Goal: Navigation & Orientation: Find specific page/section

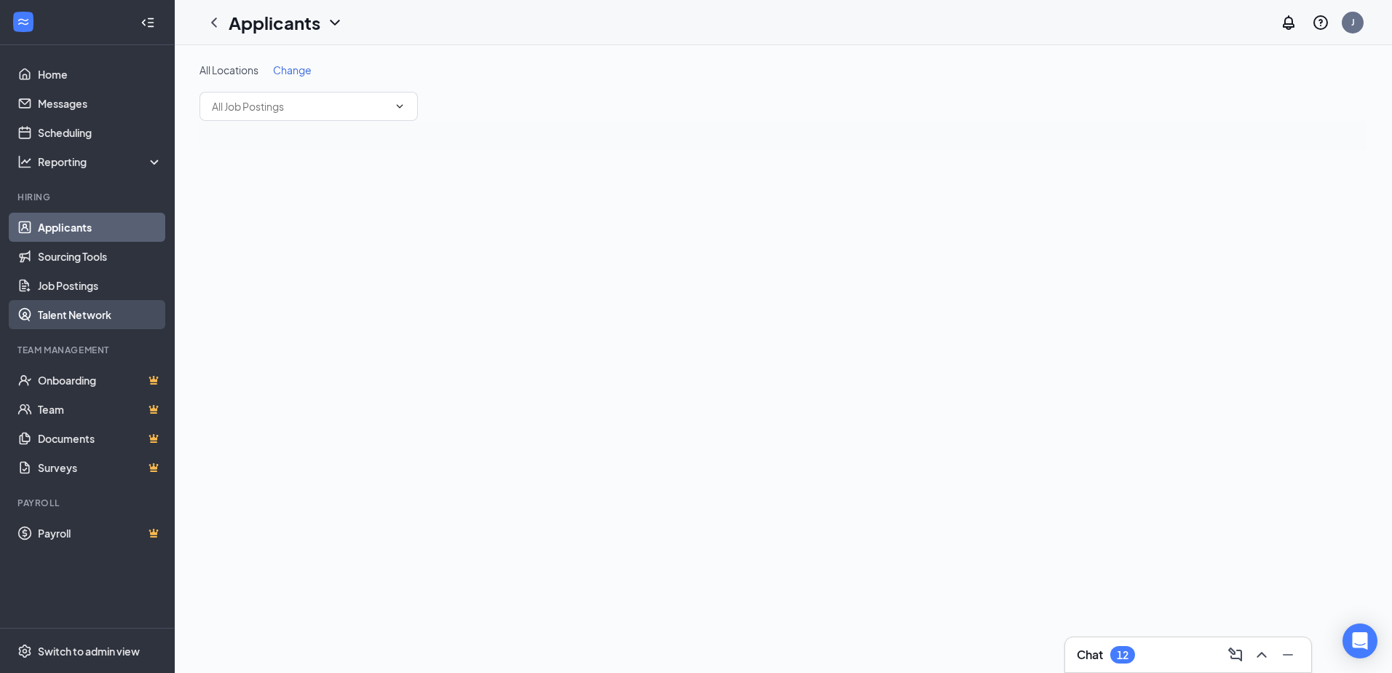
click at [97, 315] on link "Talent Network" at bounding box center [100, 314] width 125 height 29
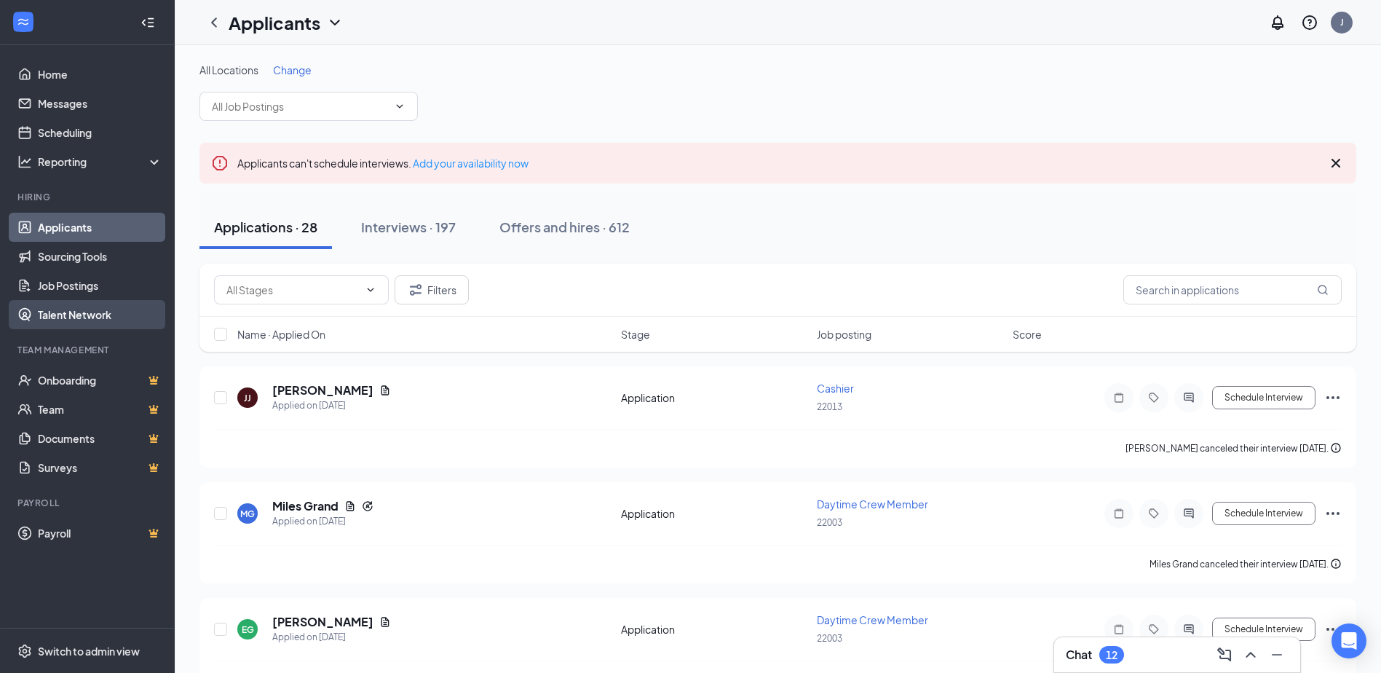
click at [95, 324] on link "Talent Network" at bounding box center [100, 314] width 125 height 29
